Goal: Task Accomplishment & Management: Manage account settings

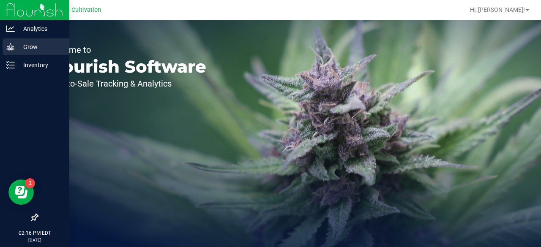
click at [21, 44] on p "Grow" at bounding box center [40, 47] width 51 height 10
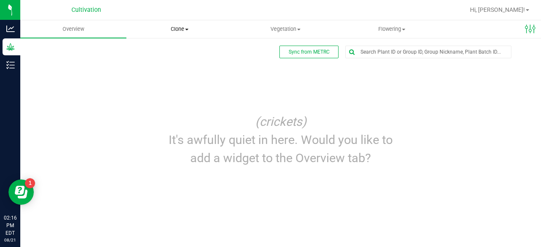
click at [184, 30] on span "Clone" at bounding box center [179, 29] width 105 height 8
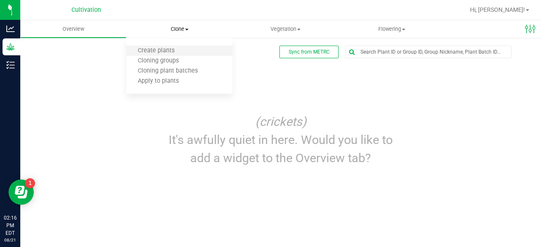
click at [170, 47] on li "Create plants" at bounding box center [179, 51] width 106 height 10
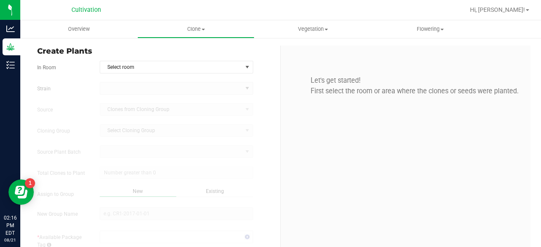
type input "[DATE] 2:16 PM"
click at [151, 75] on form "In Room Select room Select room North Nursery North TC Room Packaging and Label…" at bounding box center [155, 190] width 237 height 258
click at [139, 69] on span "Select room" at bounding box center [171, 67] width 142 height 12
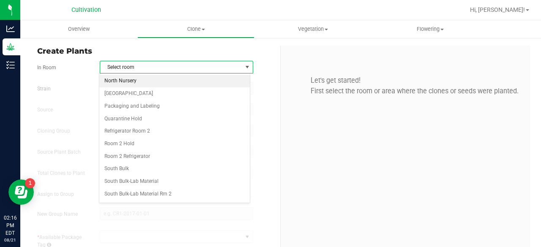
click at [130, 82] on li "North Nursery" at bounding box center [174, 81] width 151 height 13
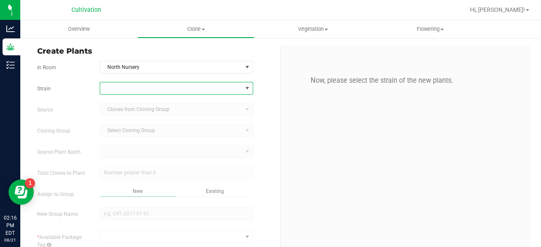
click at [123, 89] on span at bounding box center [171, 88] width 142 height 12
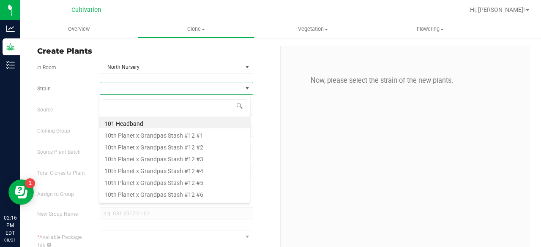
scroll to position [12, 151]
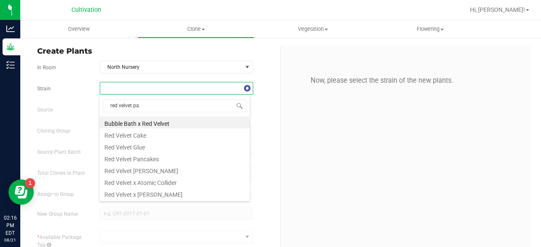
type input "red velvet pan"
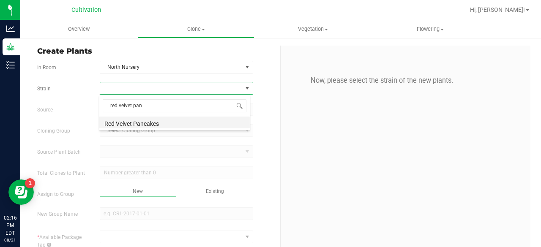
click at [128, 122] on li "Red Velvet Pancakes" at bounding box center [174, 123] width 151 height 12
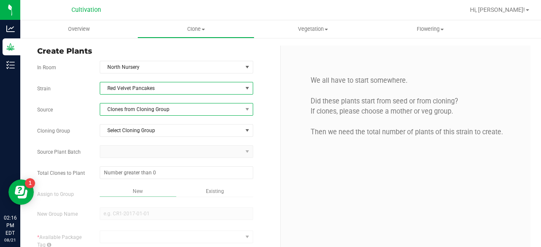
click at [146, 110] on span "Clones from Cloning Group" at bounding box center [171, 110] width 142 height 12
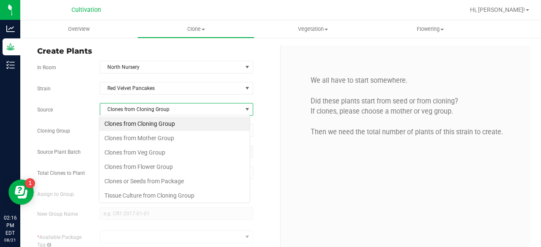
scroll to position [12, 151]
click at [144, 134] on li "Clones from Mother Group" at bounding box center [174, 138] width 151 height 14
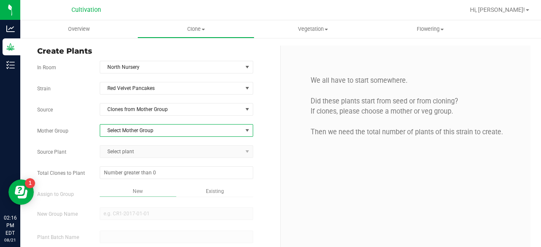
click at [153, 129] on span "Select Mother Group" at bounding box center [171, 131] width 142 height 12
click at [143, 140] on li "Dome #2 - [DATE]" at bounding box center [174, 143] width 151 height 13
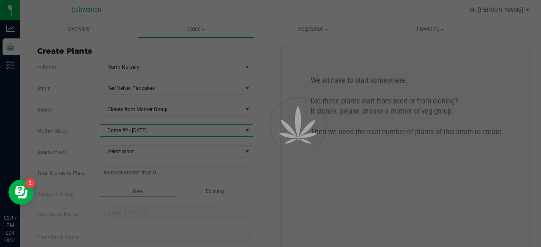
click at [144, 147] on div at bounding box center [270, 123] width 541 height 247
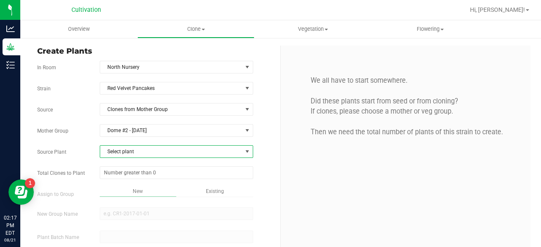
click at [144, 147] on span "Select plant" at bounding box center [171, 152] width 142 height 12
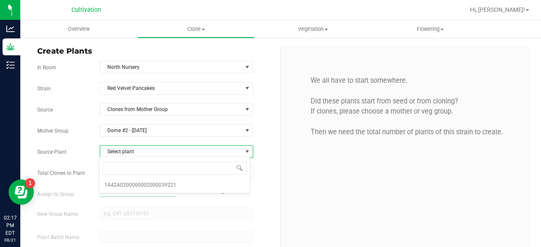
click at [144, 147] on span "Select plant" at bounding box center [171, 152] width 142 height 12
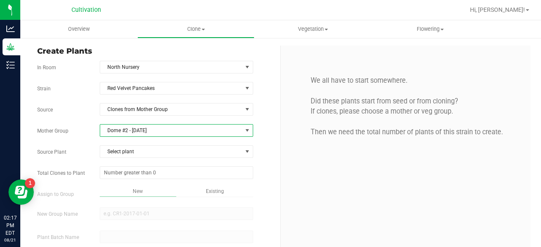
click at [160, 130] on span "Dome #2 - [DATE]" at bounding box center [171, 131] width 142 height 12
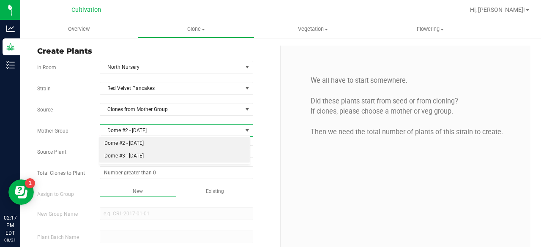
click at [147, 155] on li "Dome #3 - [DATE]" at bounding box center [174, 156] width 151 height 13
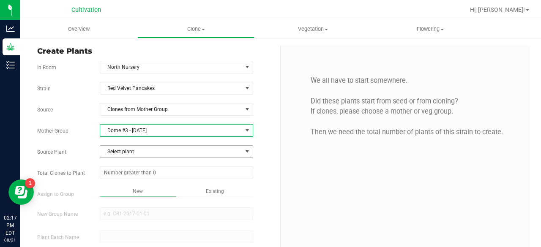
click at [152, 153] on span "Select plant" at bounding box center [171, 152] width 142 height 12
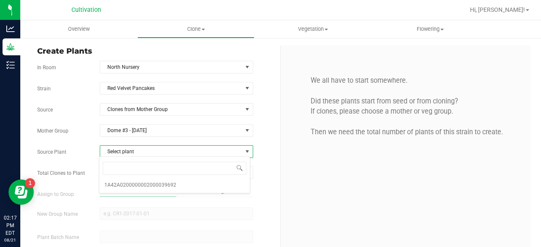
click at [152, 153] on span "Select plant" at bounding box center [171, 152] width 142 height 12
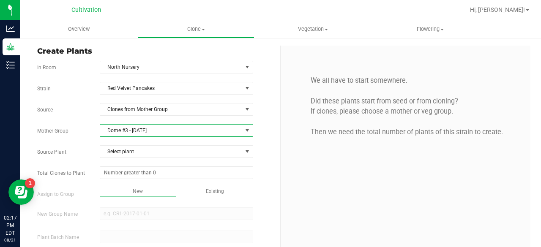
click at [172, 128] on span "Dome #3 - [DATE]" at bounding box center [171, 131] width 142 height 12
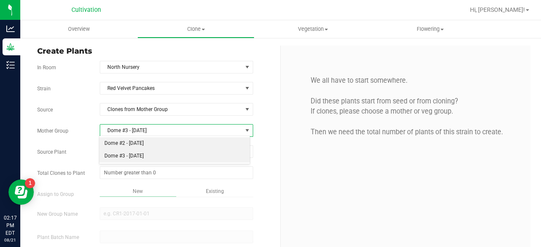
click at [164, 139] on li "Dome #2 - [DATE]" at bounding box center [174, 143] width 151 height 13
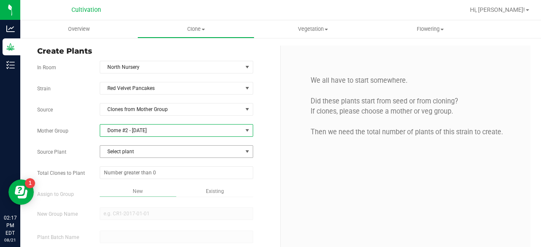
click at [155, 150] on span "Select plant" at bounding box center [171, 152] width 142 height 12
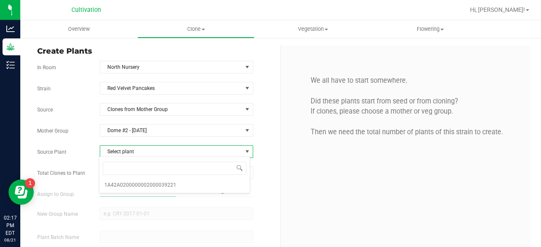
click at [155, 150] on span "Select plant" at bounding box center [171, 152] width 142 height 12
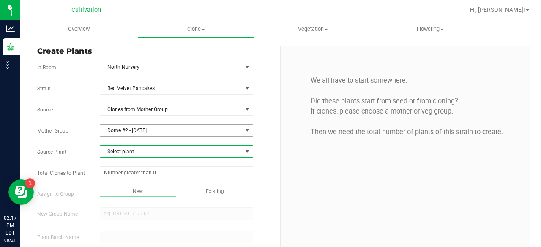
click at [180, 132] on span "Dome #2 - [DATE]" at bounding box center [171, 131] width 142 height 12
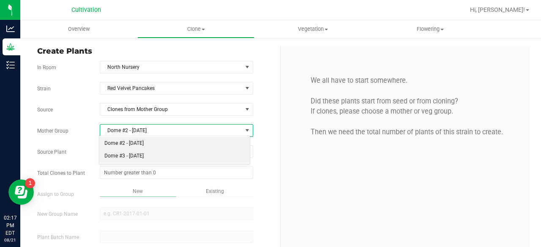
click at [158, 153] on li "Dome #3 - [DATE]" at bounding box center [174, 156] width 151 height 13
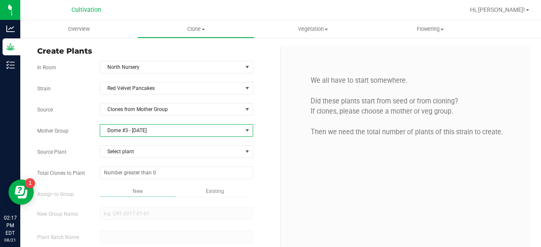
click at [200, 127] on span "Dome #3 - [DATE]" at bounding box center [171, 131] width 142 height 12
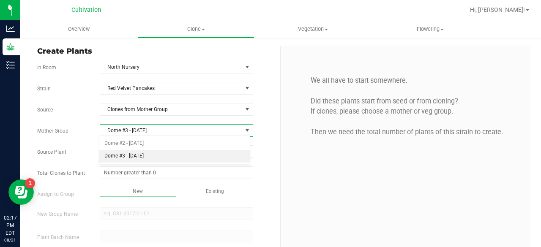
click at [193, 127] on span "Dome #3 - [DATE]" at bounding box center [171, 131] width 142 height 12
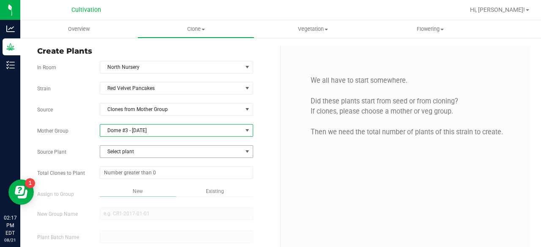
click at [171, 156] on span "Select plant" at bounding box center [171, 152] width 142 height 12
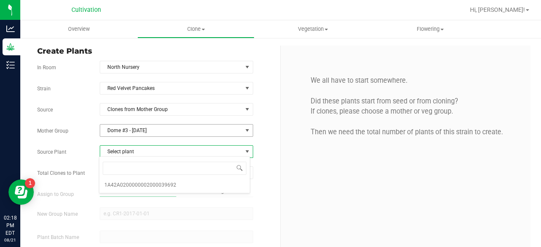
click at [187, 135] on span "Dome #3 - [DATE]" at bounding box center [171, 131] width 142 height 12
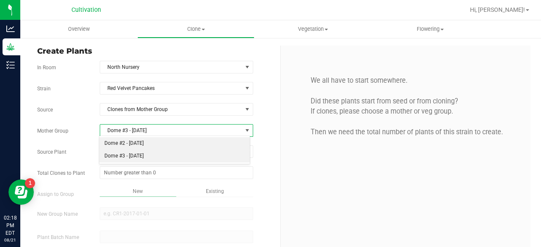
click at [169, 143] on li "Dome #2 - [DATE]" at bounding box center [174, 143] width 151 height 13
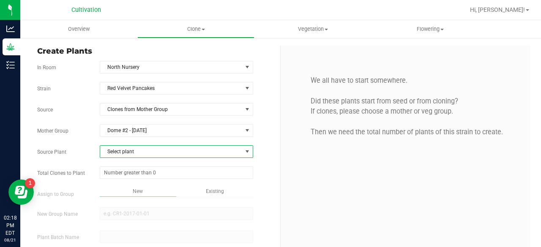
click at [158, 149] on span "Select plant" at bounding box center [171, 152] width 142 height 12
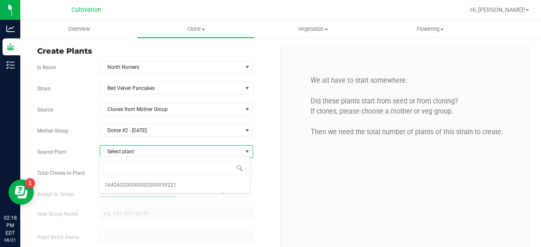
click at [158, 149] on span "Select plant" at bounding box center [171, 152] width 142 height 12
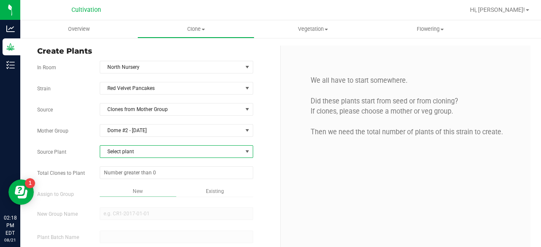
click at [161, 149] on span "Select plant" at bounding box center [171, 152] width 142 height 12
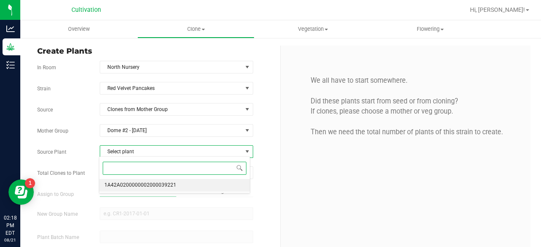
click at [155, 185] on span "1A42A0200000002000039221" at bounding box center [140, 185] width 72 height 11
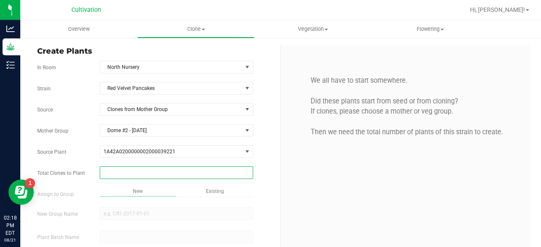
click at [139, 172] on span at bounding box center [177, 173] width 154 height 13
type input "20"
click at [217, 188] on div "Overview Clone Create plants Cloning groups Cloning plant batches Apply to plan…" at bounding box center [280, 133] width 521 height 227
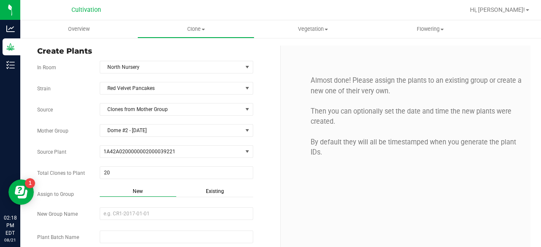
click at [217, 189] on span "Existing" at bounding box center [215, 192] width 18 height 6
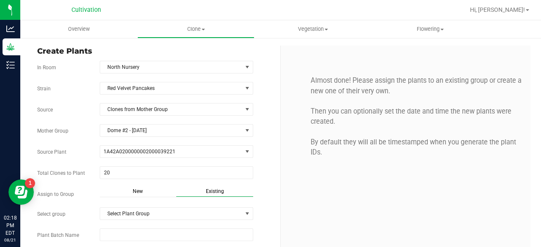
drag, startPoint x: 217, startPoint y: 188, endPoint x: 228, endPoint y: 165, distance: 25.8
click at [228, 165] on div "Strain Red Velvet Pancakes Source Clones from Mother Group Mother Group Dome #2…" at bounding box center [155, 186] width 237 height 208
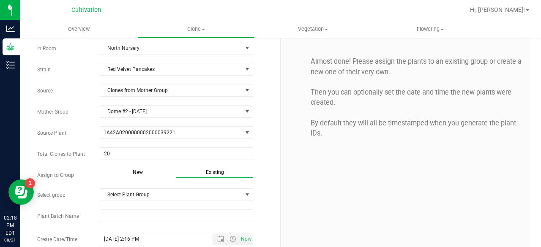
click at [276, 182] on div "Create Plants In Room North Nursery Select room North Nursery North TC Room Pac…" at bounding box center [156, 149] width 250 height 244
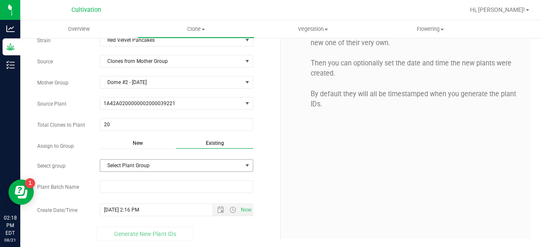
click at [232, 164] on span "Select Plant Group" at bounding box center [171, 166] width 142 height 12
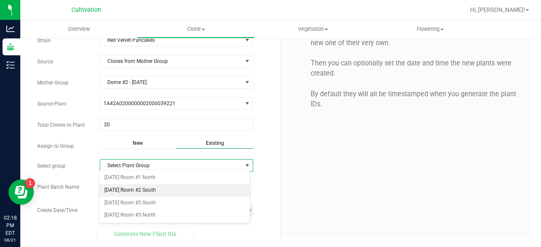
click at [173, 190] on li "[DATE] Room #2 South" at bounding box center [174, 190] width 151 height 13
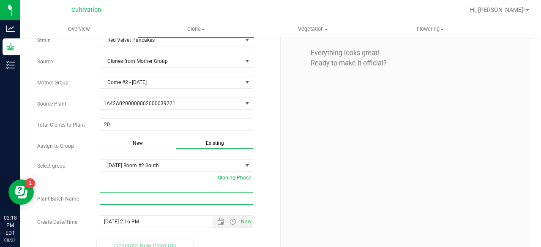
click at [173, 192] on input "text" at bounding box center [177, 198] width 154 height 13
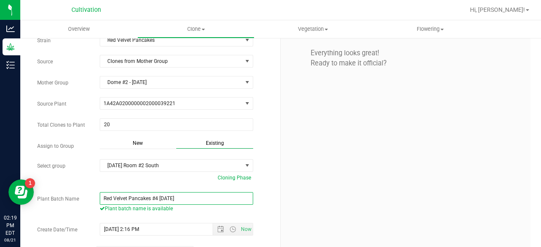
type input "Red Velvet Pancakes #4 [DATE]"
click at [305, 187] on div "Everything looks great! Ready to make it official?" at bounding box center [406, 127] width 250 height 261
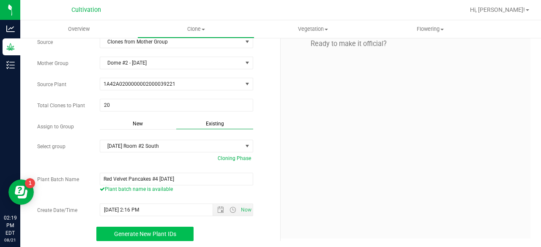
click at [179, 230] on button "Generate New Plant IDs" at bounding box center [144, 234] width 97 height 14
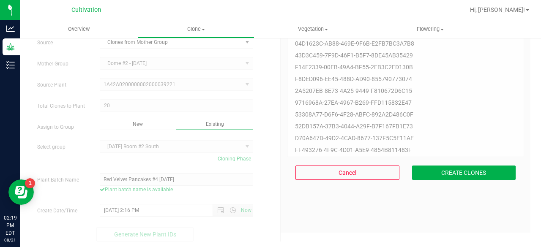
scroll to position [25, 0]
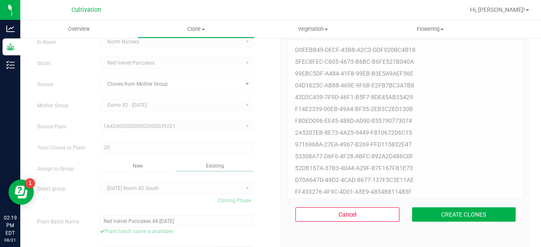
click at [442, 207] on div "Cancel CREATE CLONES" at bounding box center [405, 214] width 237 height 31
click at [433, 212] on button "CREATE CLONES" at bounding box center [464, 215] width 104 height 14
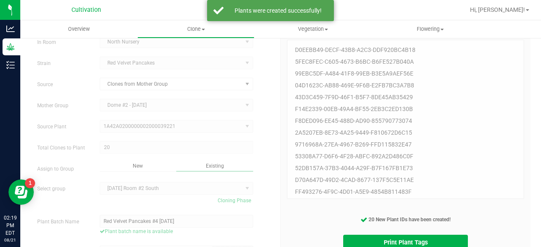
scroll to position [67, 0]
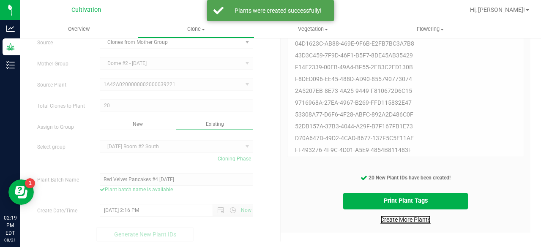
click at [407, 220] on link "Create More Plants" at bounding box center [406, 220] width 50 height 8
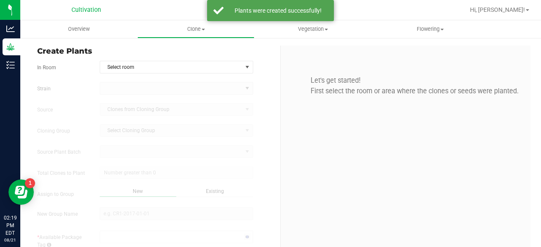
type input "[DATE] 2:19 PM"
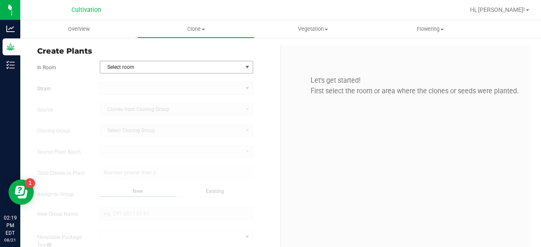
click at [217, 66] on span "Select room" at bounding box center [171, 67] width 142 height 12
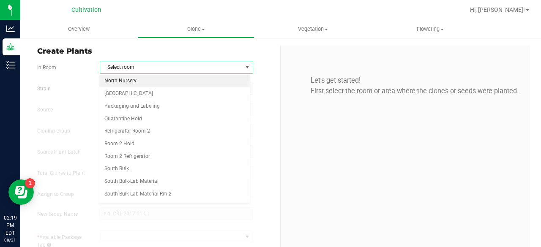
click at [181, 79] on li "North Nursery" at bounding box center [174, 81] width 151 height 13
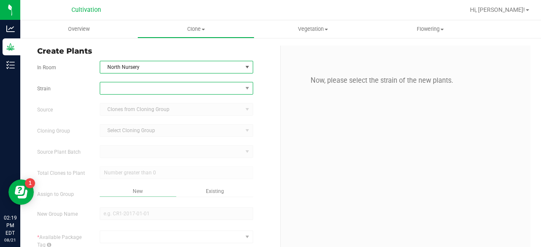
click at [165, 85] on span at bounding box center [171, 88] width 142 height 12
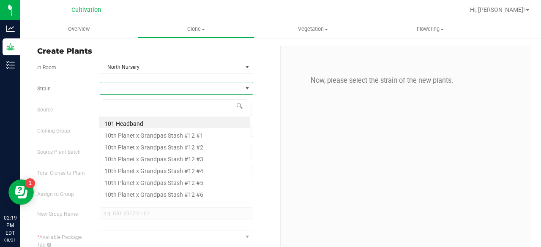
scroll to position [12, 151]
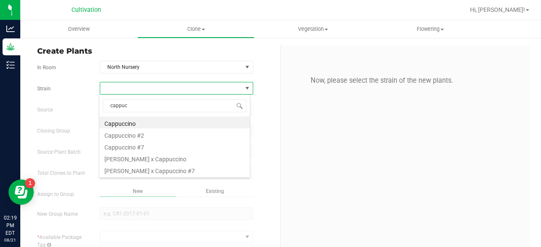
type input "cappucc"
click at [140, 143] on li "Cappuccino #7" at bounding box center [174, 146] width 151 height 12
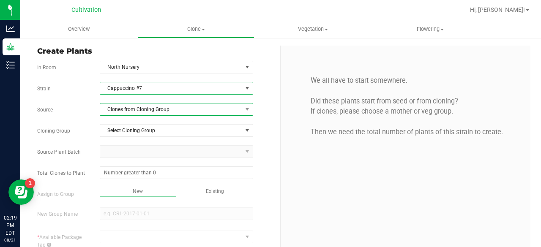
click at [184, 111] on span "Clones from Cloning Group" at bounding box center [171, 110] width 142 height 12
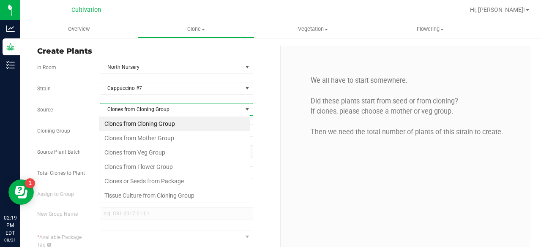
scroll to position [12, 151]
click at [164, 143] on li "Clones from Mother Group" at bounding box center [174, 138] width 151 height 14
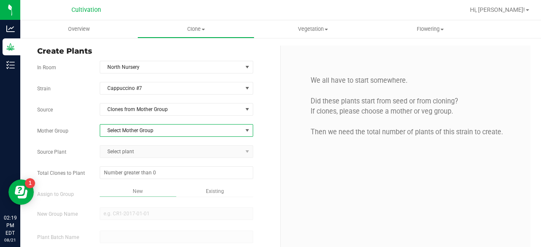
click at [184, 131] on span "Select Mother Group" at bounding box center [171, 131] width 142 height 12
click at [173, 143] on li "Dome #1 - [DATE]" at bounding box center [174, 143] width 151 height 13
click at [166, 147] on span "Select plant" at bounding box center [171, 152] width 142 height 12
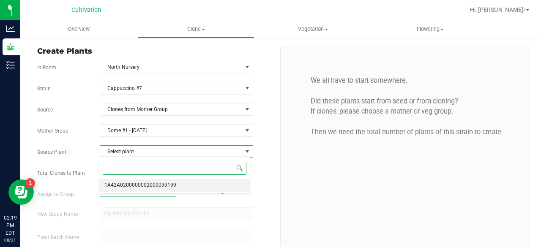
click at [151, 183] on span "1A42A0200000002000039199" at bounding box center [140, 185] width 72 height 11
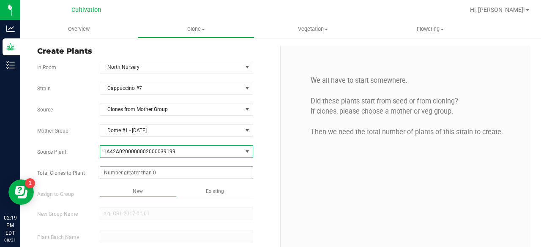
click at [158, 174] on span at bounding box center [177, 173] width 154 height 13
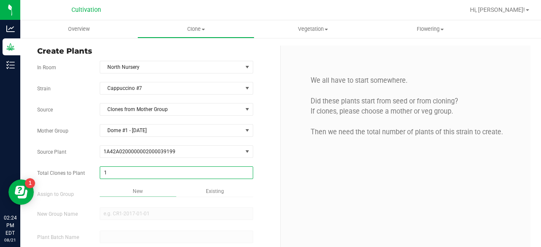
type input "13"
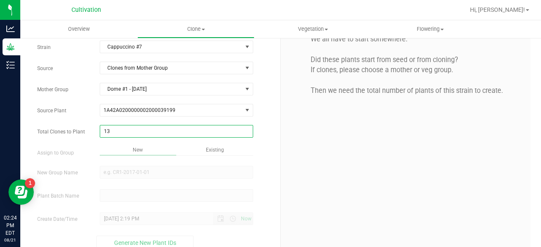
type input "13"
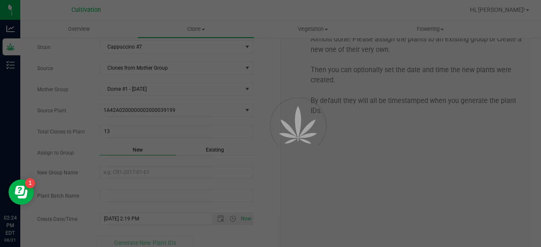
click at [225, 148] on div "Overview Clone Create plants Cloning groups Cloning plant batches Apply to plan…" at bounding box center [280, 133] width 521 height 227
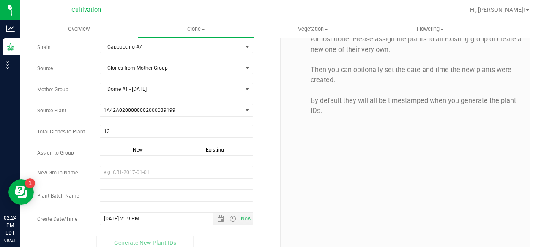
click at [219, 148] on span "Existing" at bounding box center [215, 150] width 18 height 6
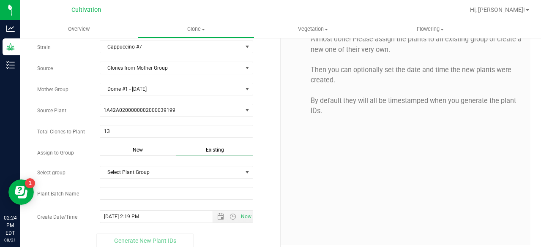
click at [197, 164] on div "Strain Cappuccino #7 Source Clones from Mother Group Mother Group Dome #1 - [DA…" at bounding box center [155, 145] width 237 height 208
click at [192, 167] on span "Select Plant Group" at bounding box center [171, 173] width 142 height 12
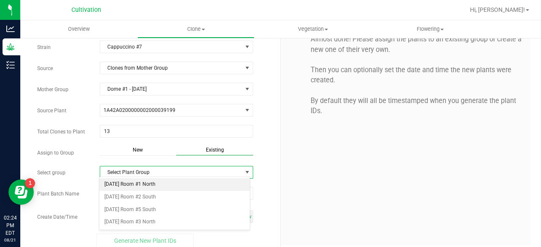
click at [174, 181] on li "[DATE] Room #1 North" at bounding box center [174, 184] width 151 height 13
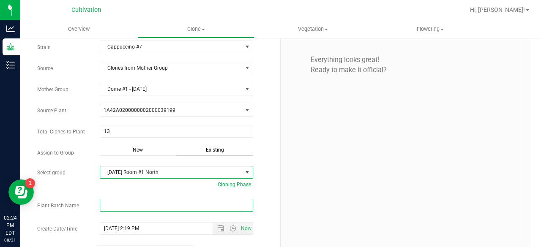
click at [148, 199] on input "text" at bounding box center [177, 205] width 154 height 13
click at [142, 203] on input "text" at bounding box center [177, 205] width 154 height 13
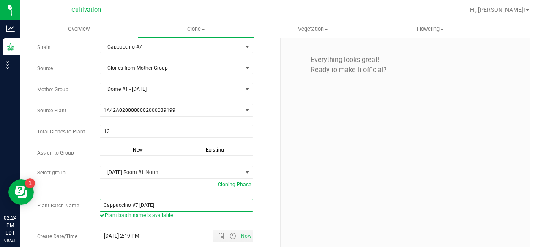
type input "Cappuccino #7 [DATE]"
click at [328, 163] on div "Everything looks great! Ready to make it official?" at bounding box center [406, 134] width 250 height 261
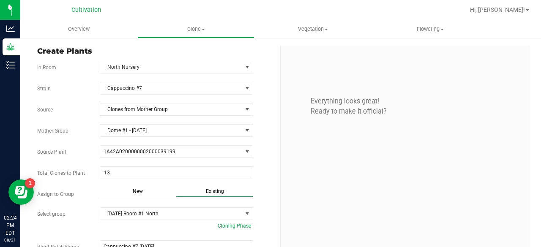
scroll to position [68, 0]
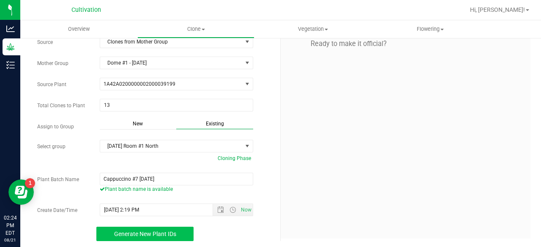
click at [171, 237] on button "Generate New Plant IDs" at bounding box center [144, 234] width 97 height 14
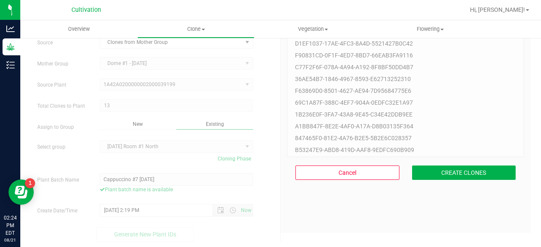
scroll to position [25, 0]
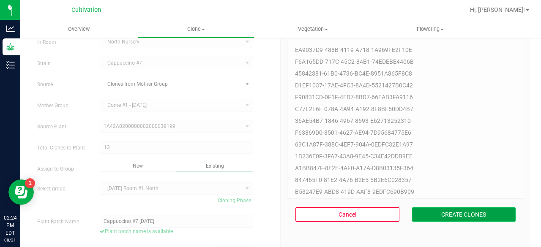
click at [420, 219] on button "CREATE CLONES" at bounding box center [464, 215] width 104 height 14
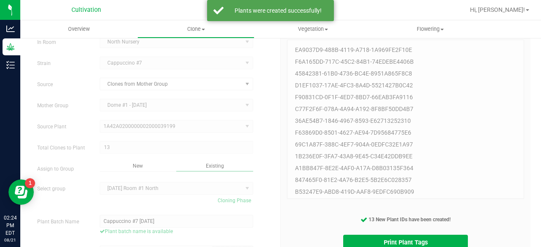
scroll to position [67, 0]
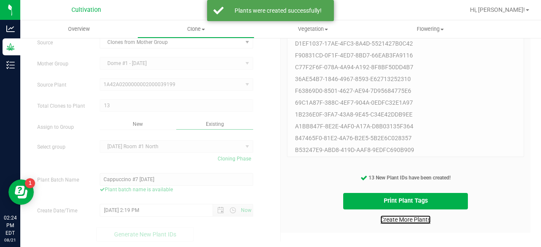
click at [414, 222] on link "Create More Plants" at bounding box center [406, 220] width 50 height 8
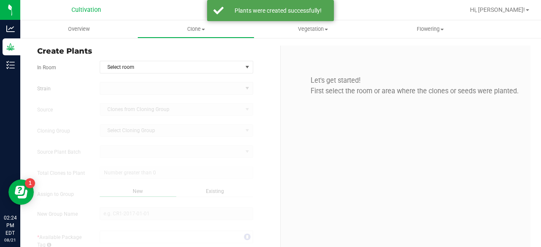
type input "[DATE] 2:24 PM"
drag, startPoint x: 277, startPoint y: 126, endPoint x: 159, endPoint y: 59, distance: 135.6
drag, startPoint x: 159, startPoint y: 59, endPoint x: 191, endPoint y: 31, distance: 42.9
click at [191, 31] on span "Clone" at bounding box center [196, 29] width 116 height 8
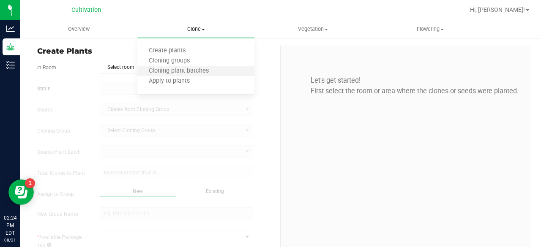
click at [178, 66] on li "Cloning plant batches" at bounding box center [195, 71] width 117 height 10
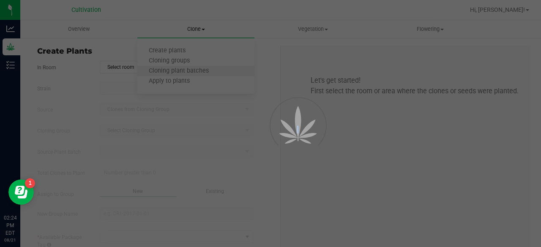
click at [178, 66] on div at bounding box center [270, 123] width 541 height 247
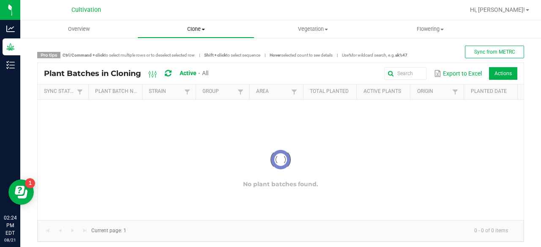
click at [196, 26] on span "Clone" at bounding box center [196, 29] width 116 height 8
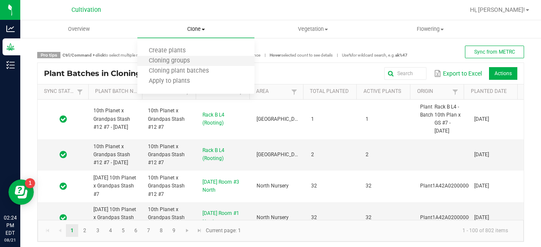
click at [175, 65] on span "Cloning groups" at bounding box center [169, 61] width 64 height 7
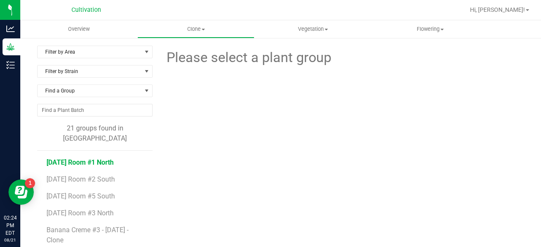
click at [103, 159] on span "[DATE] Room #1 North" at bounding box center [80, 163] width 67 height 8
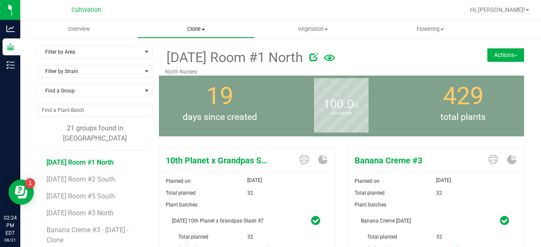
click at [204, 32] on span "Clone" at bounding box center [196, 29] width 116 height 8
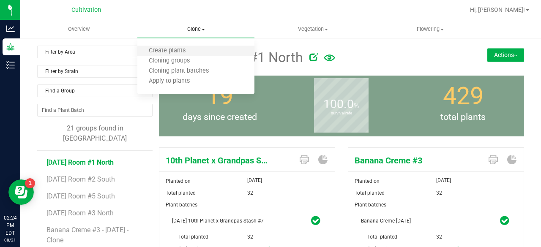
click at [183, 46] on li "Create plants" at bounding box center [195, 51] width 117 height 10
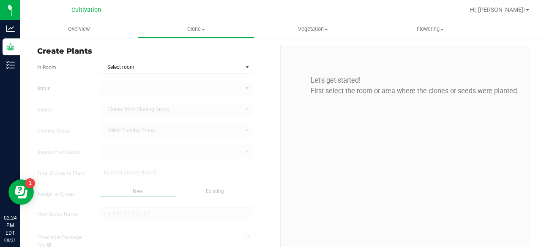
type input "[DATE] 2:24 PM"
click at [165, 66] on span "Select room" at bounding box center [171, 67] width 142 height 12
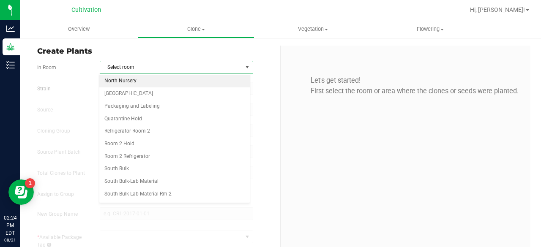
click at [144, 78] on li "North Nursery" at bounding box center [174, 81] width 151 height 13
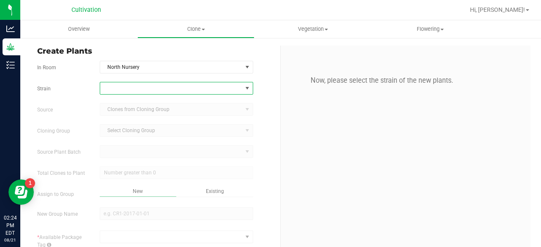
click at [130, 88] on span at bounding box center [171, 88] width 142 height 12
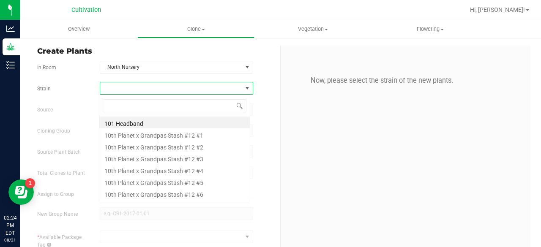
scroll to position [12, 151]
type input "astropop"
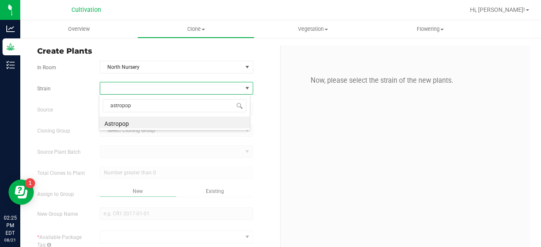
click at [116, 133] on span "Select Cloning Group Select Cloning Group" at bounding box center [177, 130] width 154 height 13
click at [158, 89] on span at bounding box center [171, 88] width 142 height 12
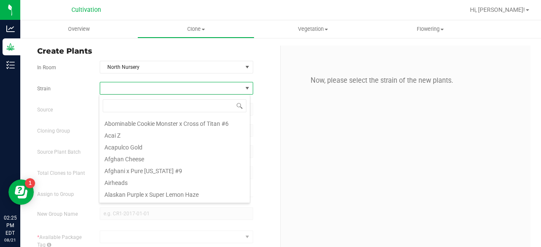
scroll to position [439, 0]
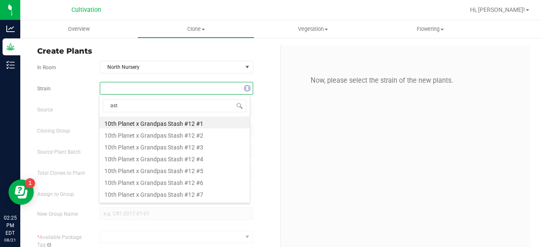
type input "astr"
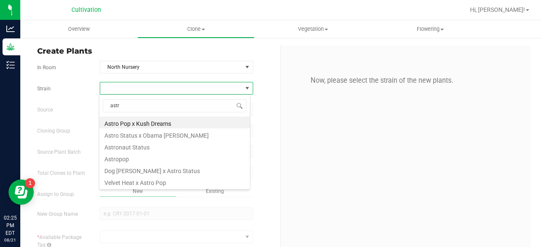
scroll to position [0, 0]
click at [149, 158] on li "Astropop" at bounding box center [174, 158] width 151 height 12
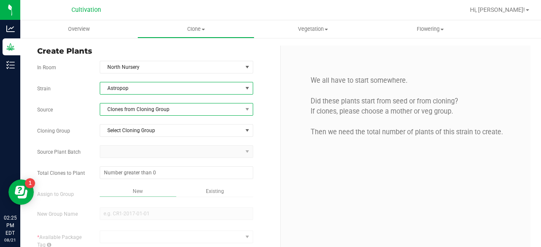
click at [189, 115] on span "Clones from Cloning Group" at bounding box center [171, 110] width 142 height 12
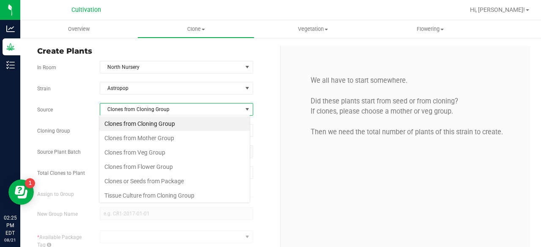
scroll to position [12, 151]
click at [170, 138] on li "Clones from Mother Group" at bounding box center [174, 138] width 151 height 14
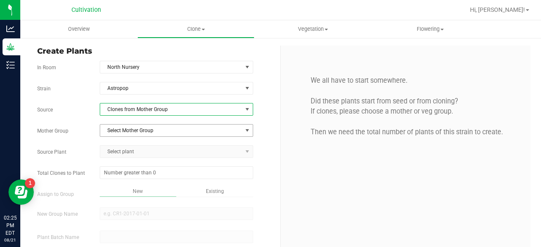
click at [181, 132] on span "Select Mother Group" at bounding box center [171, 131] width 142 height 12
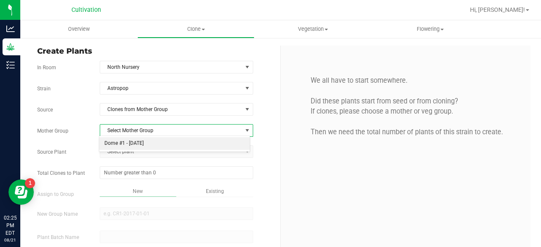
click at [168, 142] on li "Dome #1 - [DATE]" at bounding box center [174, 143] width 151 height 13
click at [164, 146] on span "Select plant" at bounding box center [171, 152] width 142 height 12
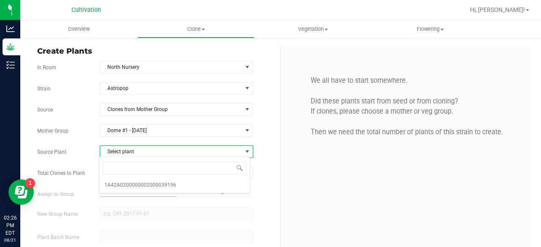
click at [239, 148] on span "Select plant" at bounding box center [171, 152] width 142 height 12
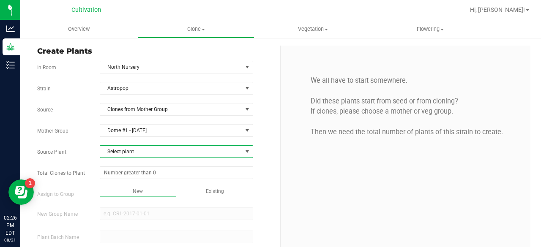
click at [214, 155] on span "Select plant" at bounding box center [171, 152] width 142 height 12
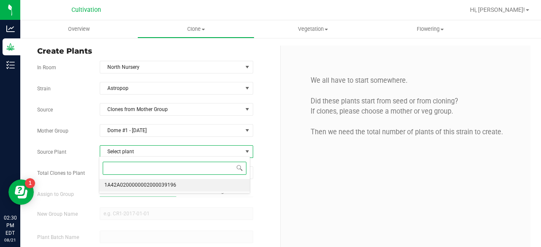
click at [195, 180] on li "1A42A0200000002000039196" at bounding box center [174, 185] width 151 height 13
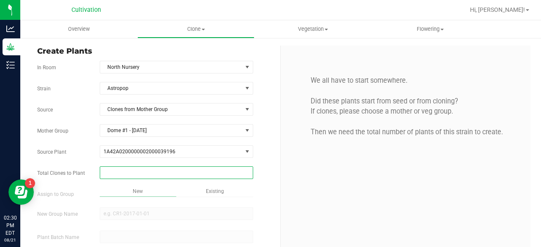
click at [163, 171] on span at bounding box center [177, 173] width 154 height 13
type input "8"
click at [206, 189] on div "Overview Clone Create plants Cloning groups Cloning plant batches Apply to plan…" at bounding box center [280, 133] width 521 height 227
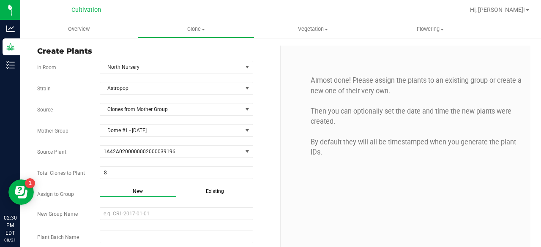
click at [206, 189] on span "Existing" at bounding box center [215, 192] width 18 height 6
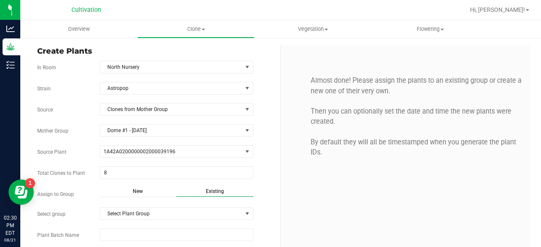
scroll to position [48, 0]
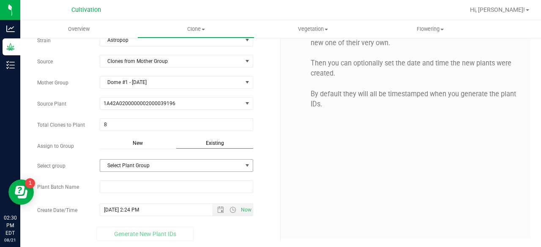
click at [173, 161] on span "Select Plant Group" at bounding box center [171, 166] width 142 height 12
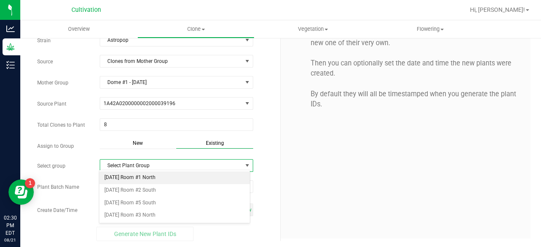
click at [160, 174] on li "[DATE] Room #1 North" at bounding box center [174, 178] width 151 height 13
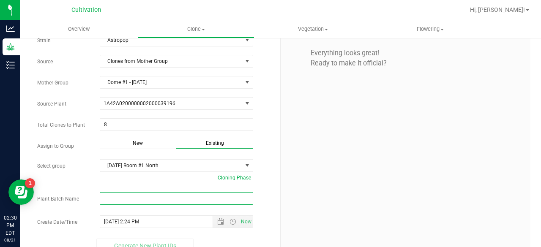
click at [134, 199] on input "text" at bounding box center [177, 198] width 154 height 13
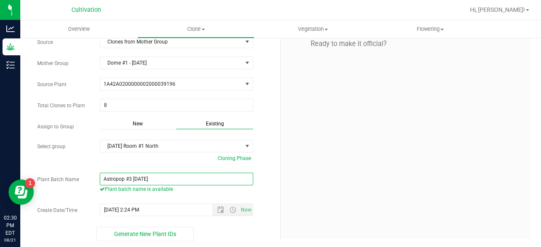
scroll to position [67, 0]
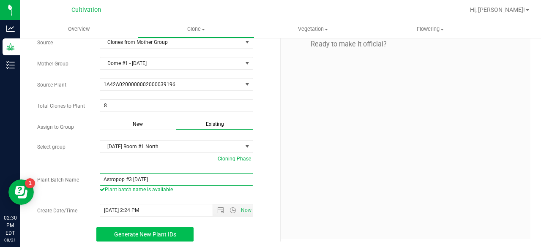
type input "Astropop #3 [DATE]"
click at [150, 237] on button "Generate New Plant IDs" at bounding box center [144, 235] width 97 height 14
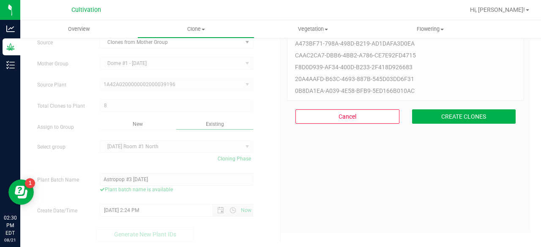
scroll to position [25, 0]
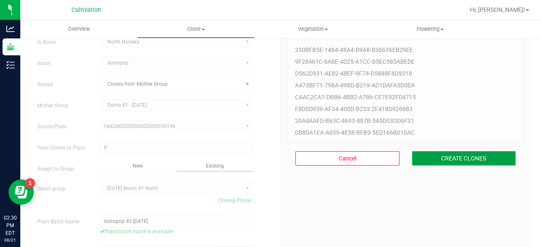
click at [473, 163] on button "CREATE CLONES" at bounding box center [464, 158] width 104 height 14
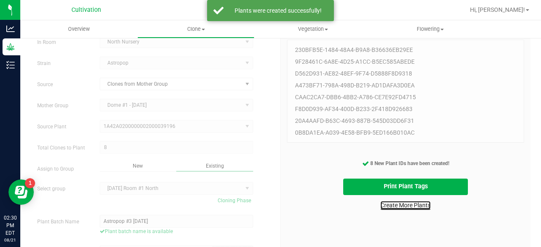
click at [390, 202] on link "Create More Plants" at bounding box center [406, 205] width 50 height 8
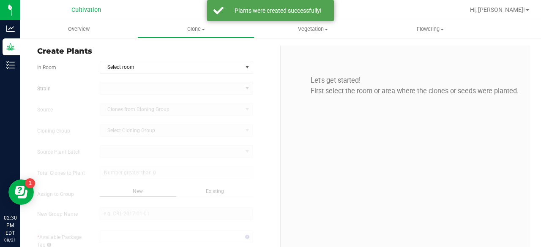
type input "[DATE] 2:30 PM"
click at [209, 35] on uib-tab-heading "Clone Create plants Cloning groups Cloning plant batches Apply to plants" at bounding box center [196, 29] width 116 height 17
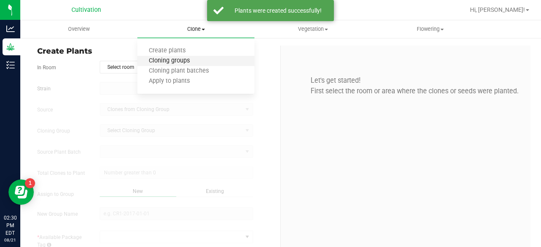
click at [181, 60] on span "Cloning groups" at bounding box center [169, 61] width 64 height 7
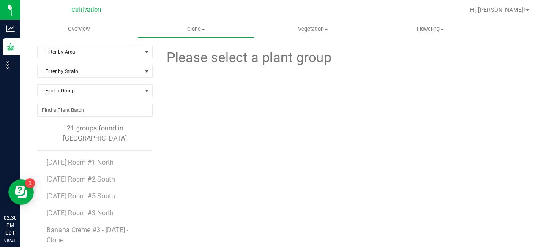
click at [93, 168] on li "[DATE] Room #2 South" at bounding box center [97, 176] width 100 height 17
click at [105, 159] on span "[DATE] Room #1 North" at bounding box center [80, 163] width 67 height 8
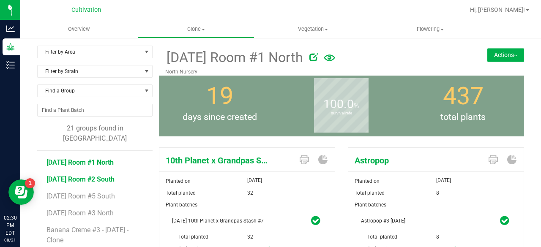
click at [109, 176] on span "[DATE] Room #2 South" at bounding box center [81, 180] width 68 height 8
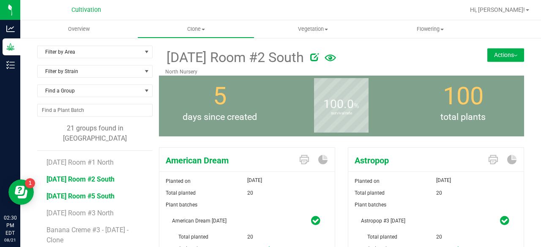
click at [57, 192] on span "[DATE] Room #5 South" at bounding box center [81, 196] width 68 height 8
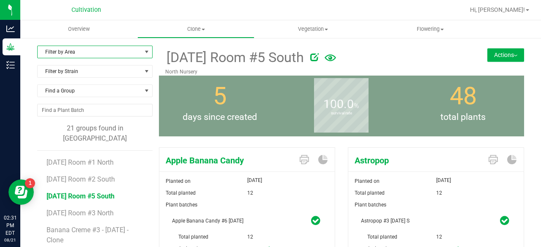
click at [91, 55] on span "Filter by Area" at bounding box center [90, 52] width 104 height 12
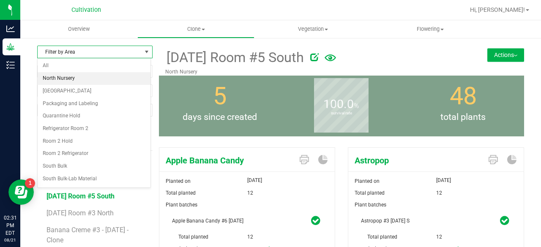
click at [75, 80] on li "North Nursery" at bounding box center [94, 78] width 113 height 13
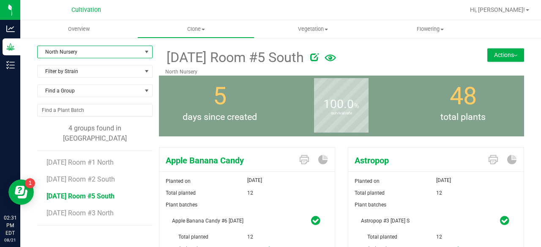
click at [124, 231] on div "North Nursery Filter by Area All North Nursery North TC Room Packaging and Labe…" at bounding box center [98, 236] width 122 height 380
click at [305, 29] on span "Vegetation" at bounding box center [313, 29] width 116 height 8
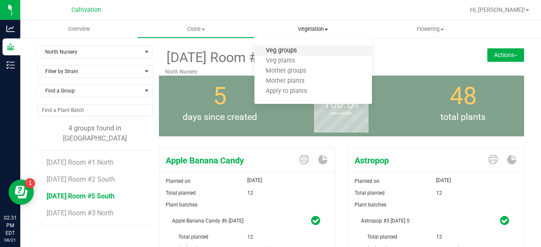
click at [289, 50] on span "Veg groups" at bounding box center [282, 50] width 54 height 7
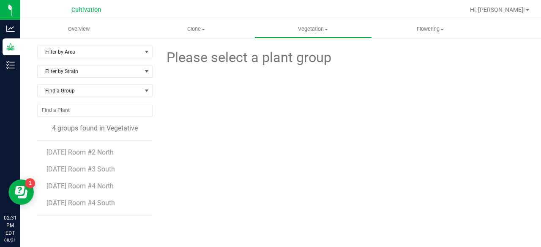
click at [106, 58] on span "Filter by Area" at bounding box center [94, 52] width 115 height 13
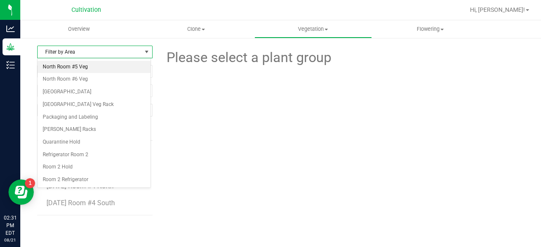
scroll to position [78, 0]
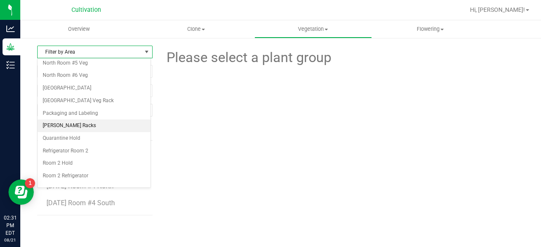
click at [66, 122] on li "[PERSON_NAME] Racks" at bounding box center [94, 126] width 113 height 13
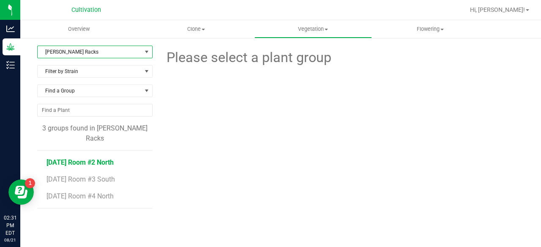
click at [101, 159] on span "[DATE] Room #2 North" at bounding box center [80, 163] width 67 height 8
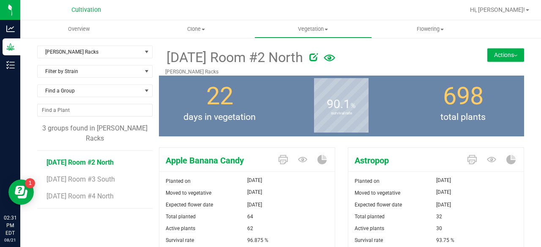
click at [498, 64] on div "[DATE] Room #2 North [PERSON_NAME] Racks Actions Move group Split group" at bounding box center [341, 61] width 365 height 30
click at [499, 63] on div "[DATE] Room #2 North [PERSON_NAME] Racks Actions Move group Split group" at bounding box center [341, 61] width 365 height 30
click at [508, 50] on button "Actions" at bounding box center [506, 55] width 37 height 14
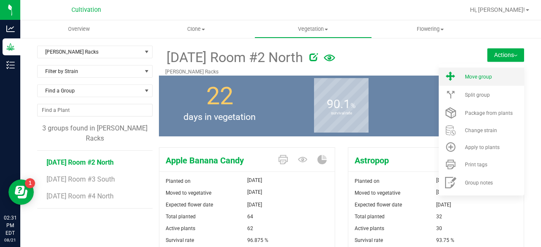
click at [477, 76] on span "Move group" at bounding box center [478, 77] width 27 height 6
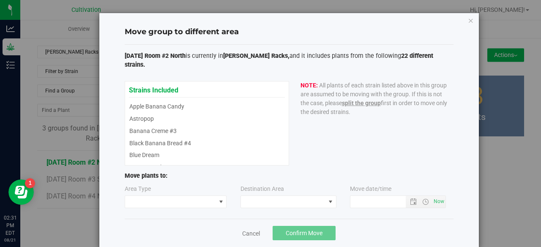
type input "[DATE] 2:31 PM"
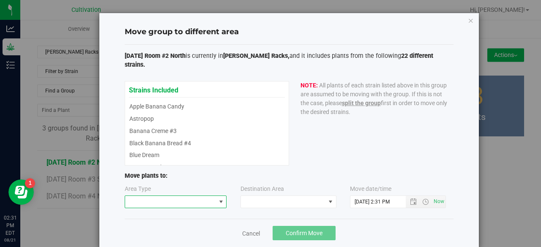
click at [195, 196] on span at bounding box center [170, 202] width 91 height 12
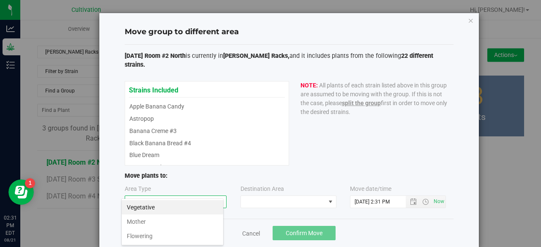
scroll to position [12, 102]
click at [180, 207] on li "Vegetative" at bounding box center [173, 207] width 102 height 14
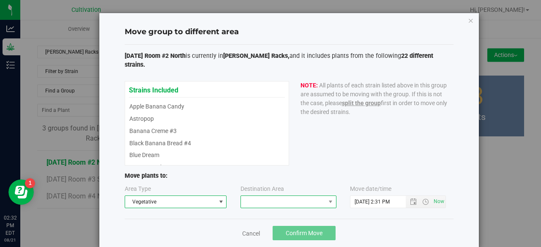
click at [242, 196] on span at bounding box center [283, 202] width 85 height 12
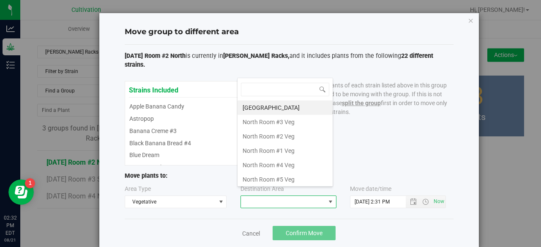
scroll to position [12, 96]
click at [278, 140] on li "North Room #2 Veg" at bounding box center [285, 136] width 95 height 14
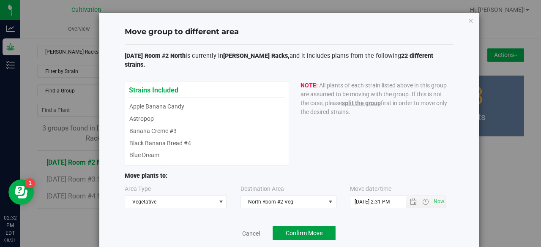
click at [295, 230] on span "Confirm Move" at bounding box center [304, 233] width 37 height 7
